Goal: Find specific page/section: Find specific page/section

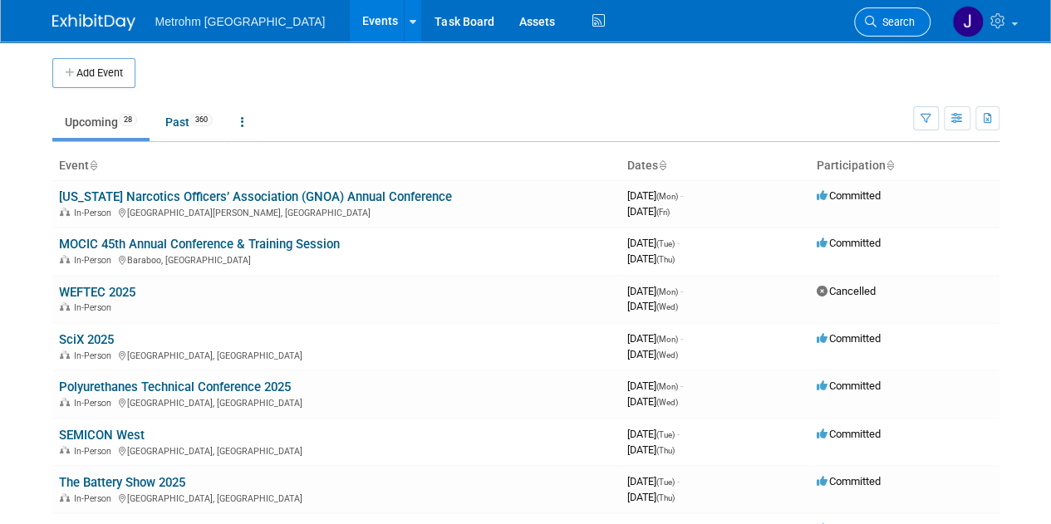
click at [896, 21] on span "Search" at bounding box center [896, 22] width 38 height 12
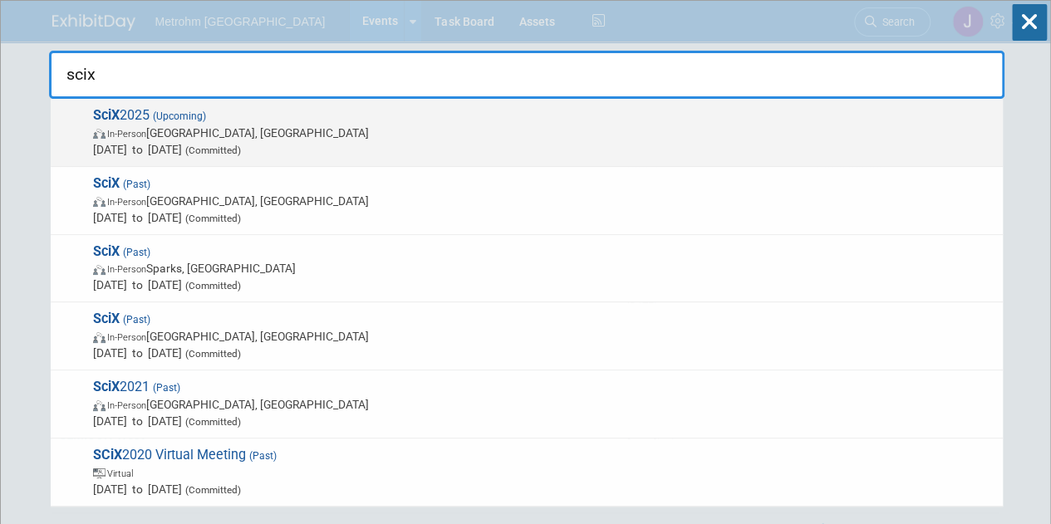
type input "scix"
click at [602, 149] on span "[DATE] to [DATE] (Committed)" at bounding box center [544, 149] width 902 height 17
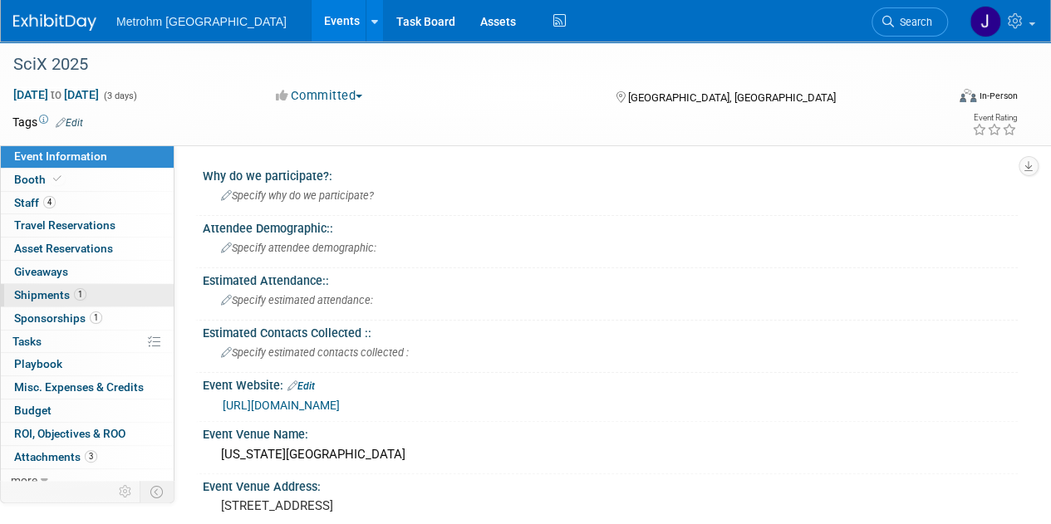
click at [100, 289] on link "1 Shipments 1" at bounding box center [87, 295] width 173 height 22
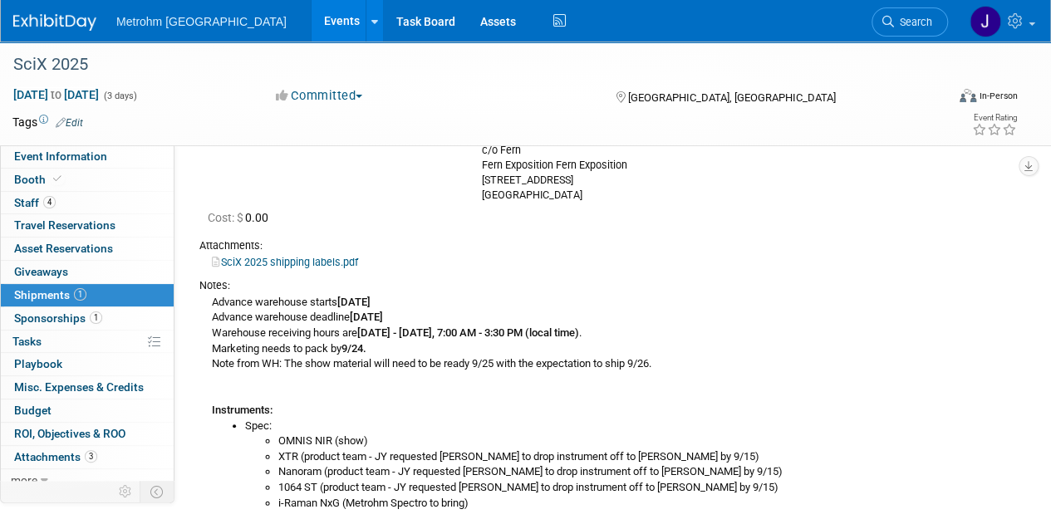
scroll to position [174, 0]
